Goal: Task Accomplishment & Management: Manage account settings

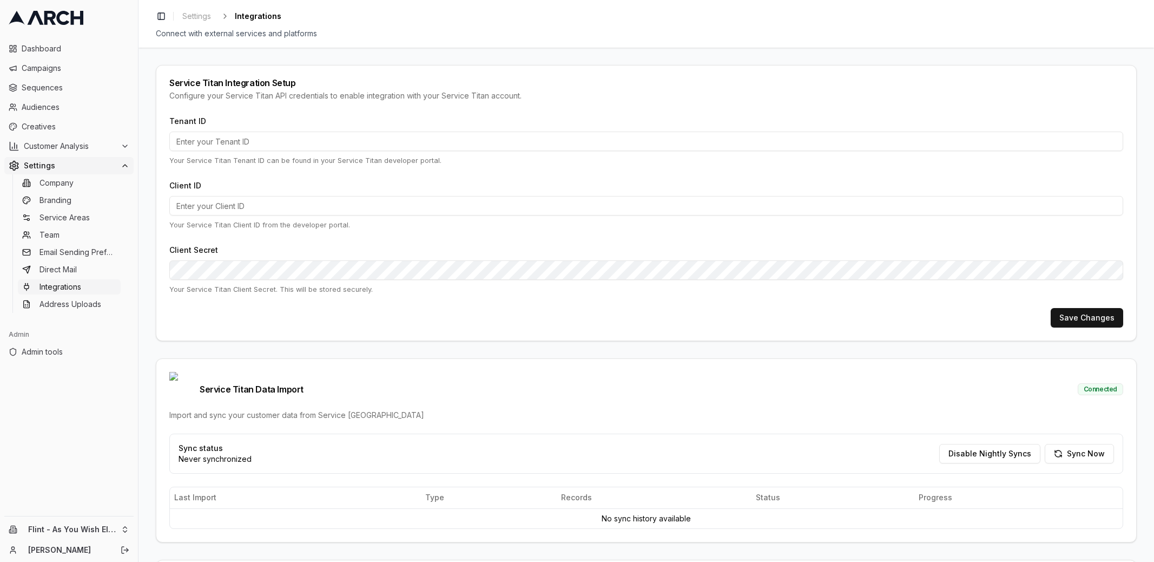
type input "435875483"
type input "cid.wlv8k8ko5z01eeewhtmufb2kd"
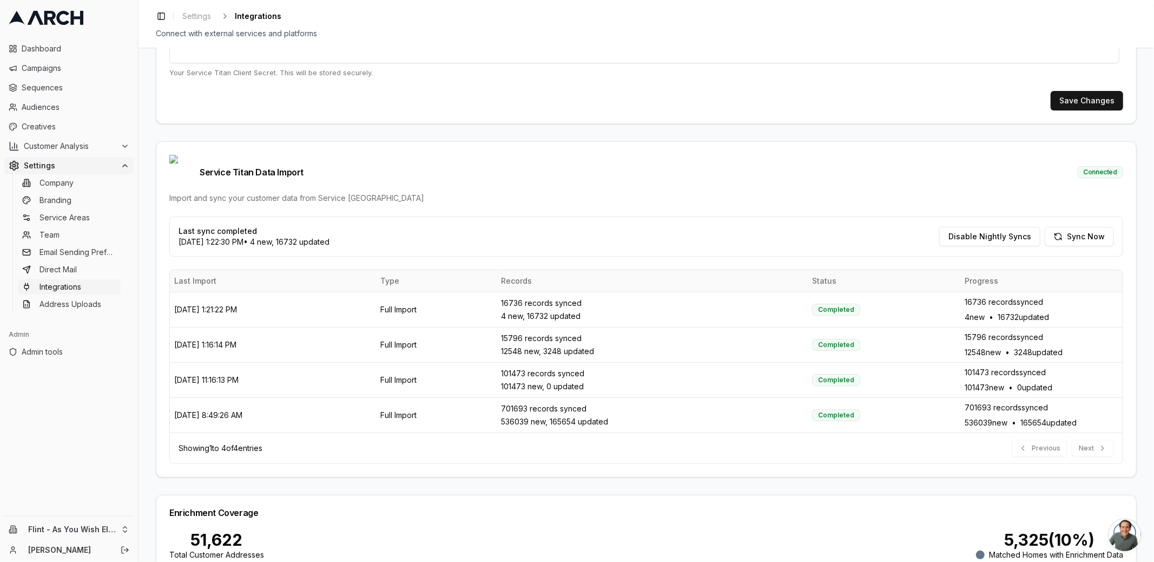
scroll to position [288, 0]
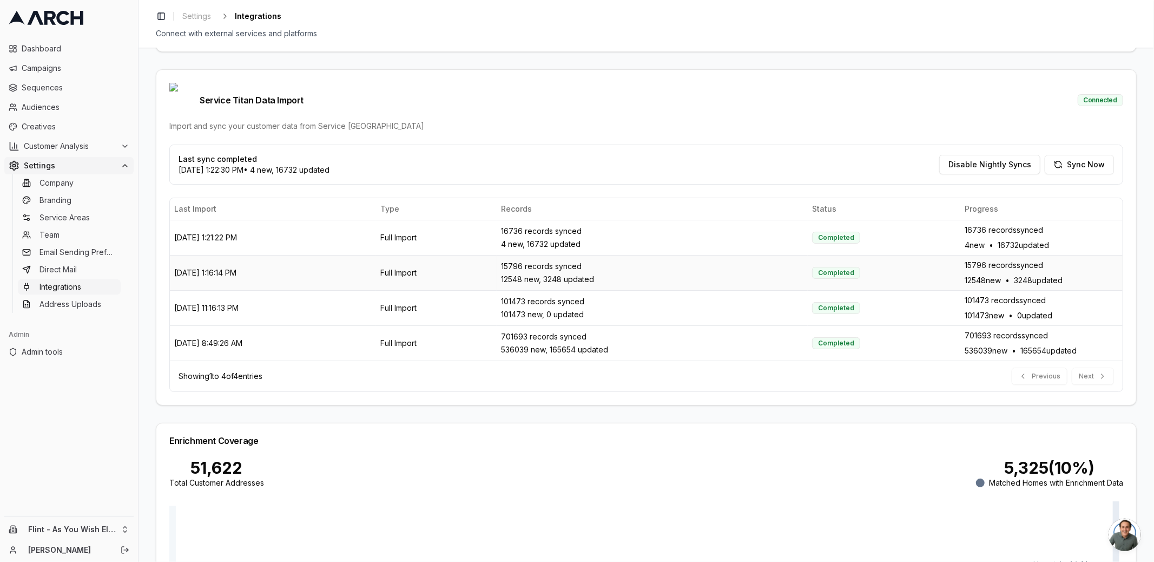
drag, startPoint x: 274, startPoint y: 251, endPoint x: 189, endPoint y: 254, distance: 84.5
click at [189, 255] on td "[DATE] 1:16:14 PM" at bounding box center [273, 272] width 206 height 35
click at [122, 528] on html "Dashboard Campaigns Sequences Audiences Creatives Customer Analysis Settings Co…" at bounding box center [577, 281] width 1154 height 562
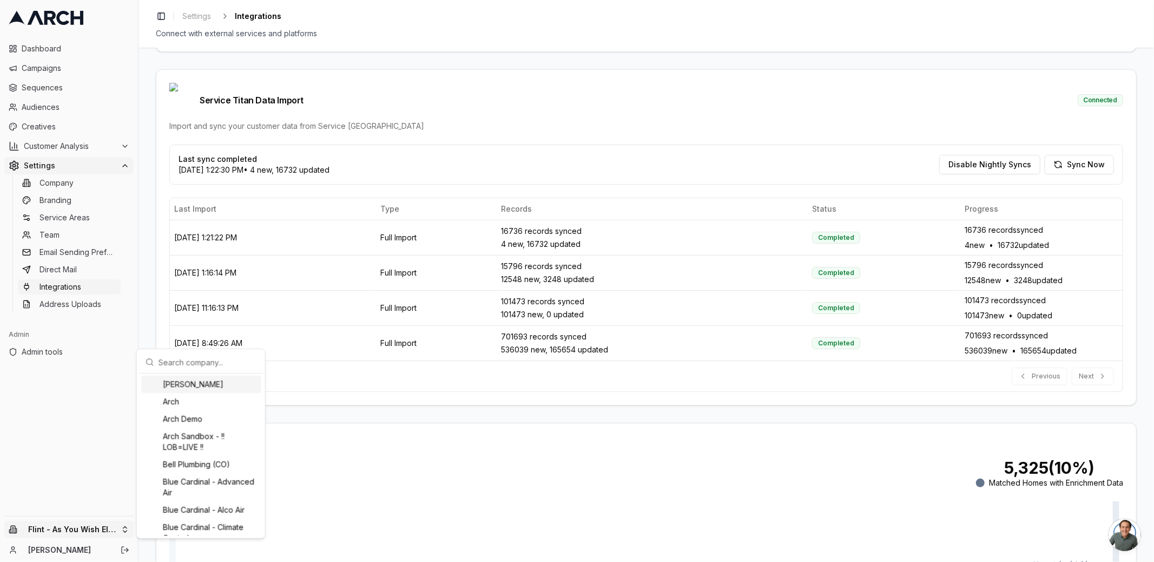
click at [147, 289] on html "Dashboard Campaigns Sequences Audiences Creatives Customer Analysis Settings Co…" at bounding box center [577, 281] width 1154 height 562
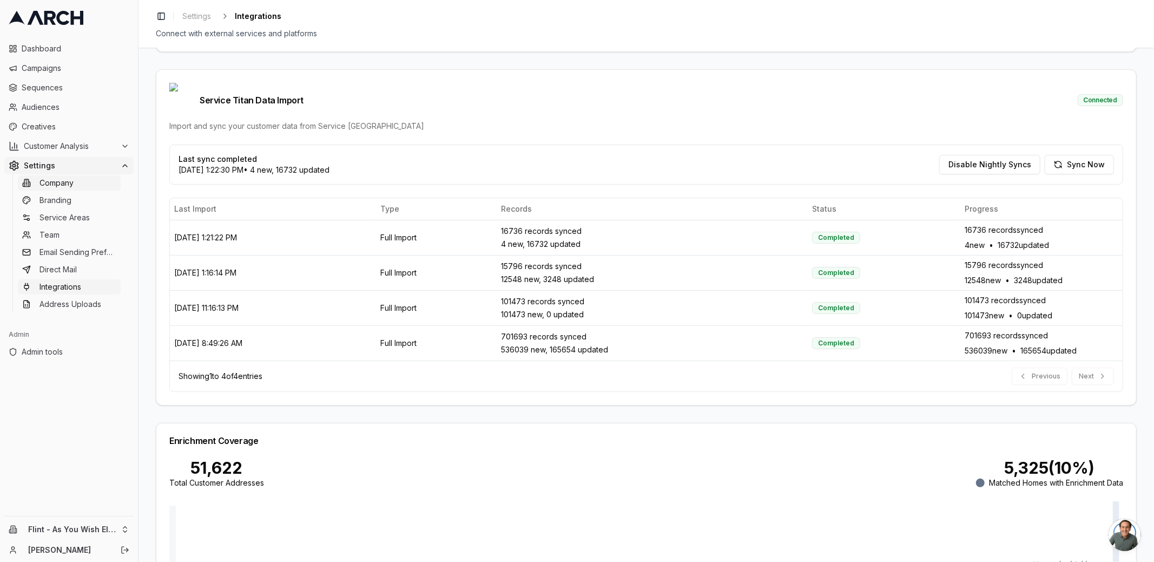
click at [58, 178] on span "Company" at bounding box center [57, 183] width 34 height 11
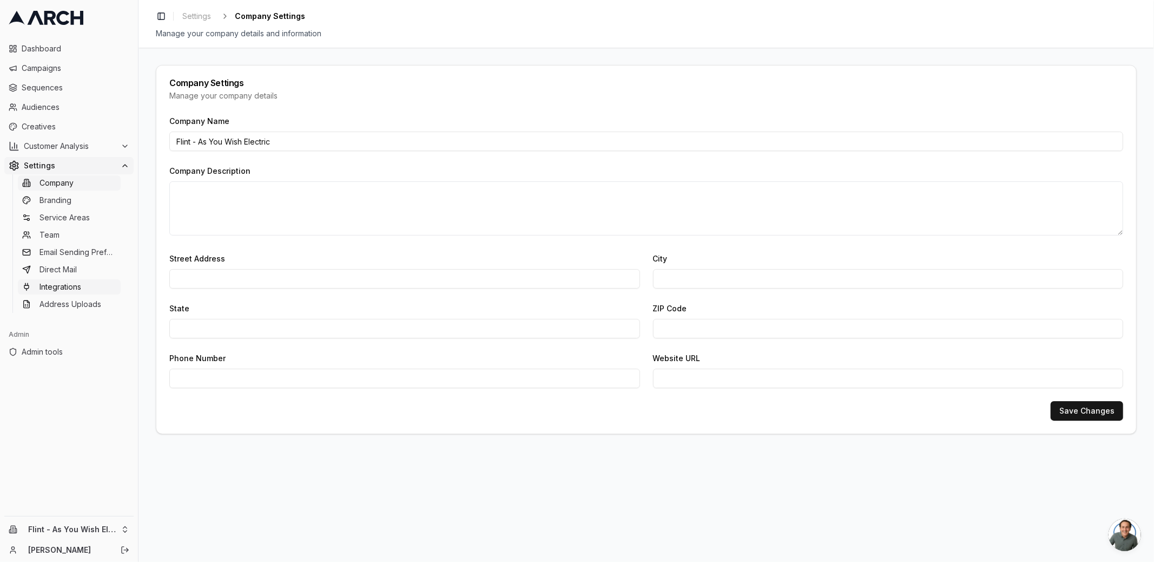
click at [86, 281] on link "Integrations" at bounding box center [69, 286] width 103 height 15
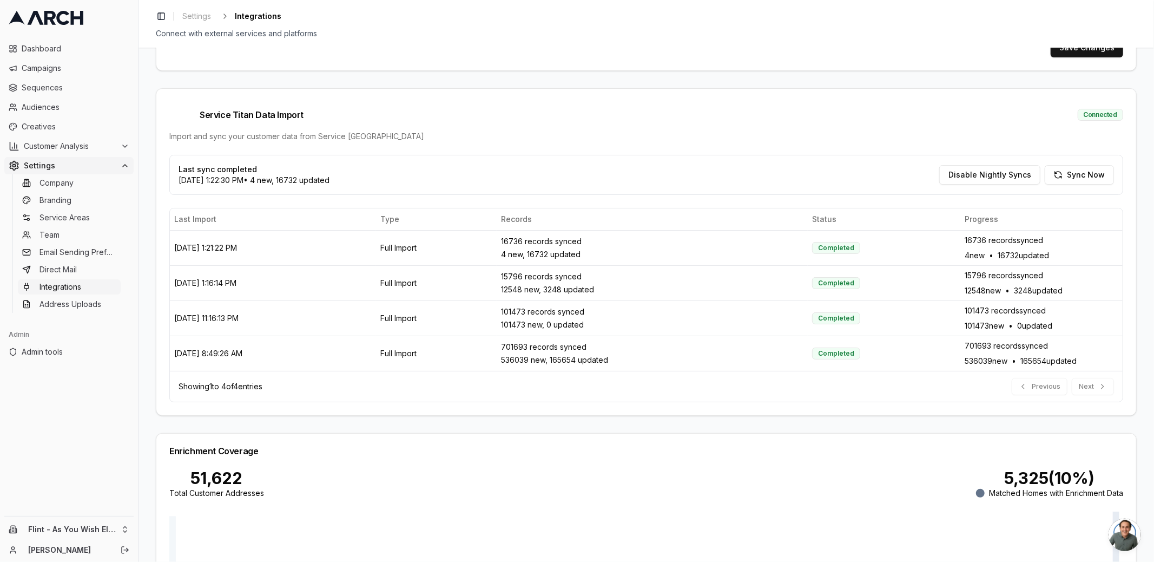
scroll to position [288, 0]
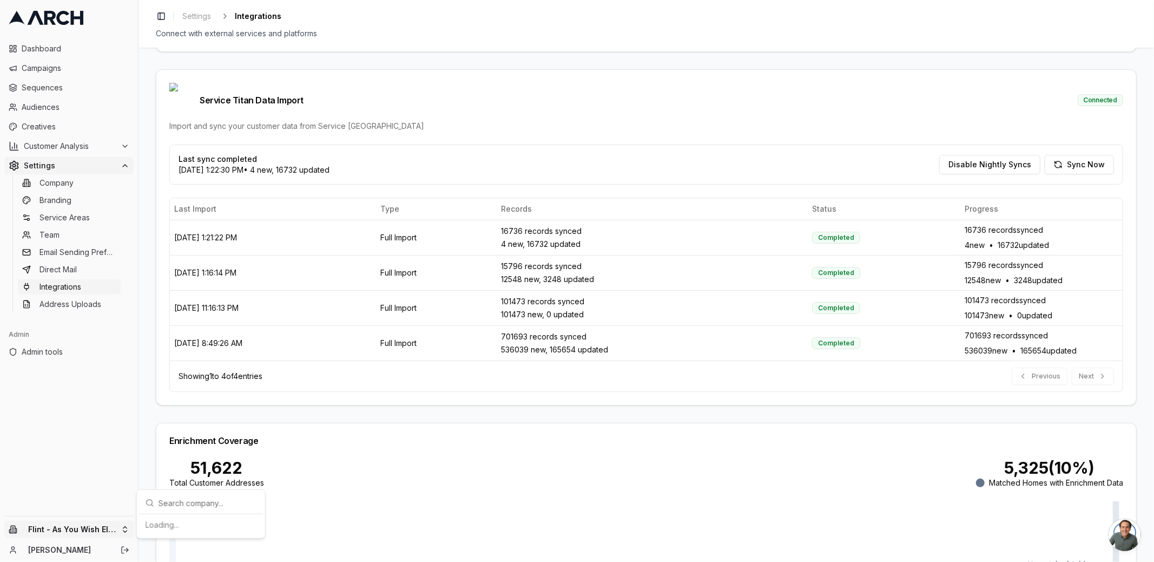
click at [87, 531] on html "Dashboard Campaigns Sequences Audiences Creatives Customer Analysis Settings Co…" at bounding box center [577, 281] width 1154 height 562
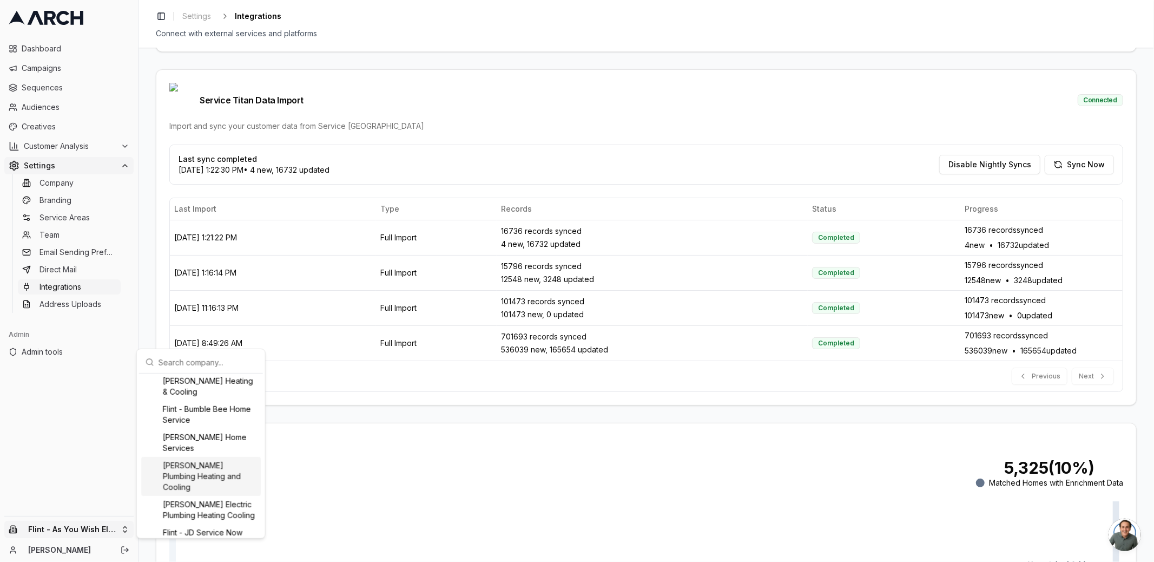
scroll to position [433, 0]
click at [205, 497] on div "Flint - [PERSON_NAME] Heating & Air Conditioning" at bounding box center [201, 483] width 120 height 28
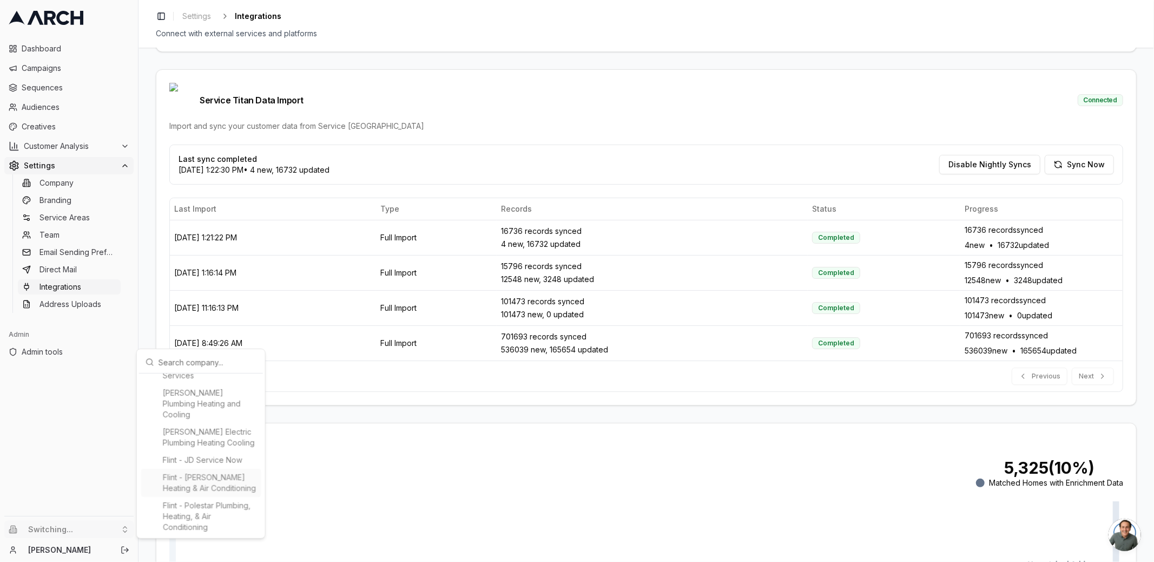
type input "490228514"
type input "cid.qpz0oqk8e8dh5wfwm3ob9y05a"
